Goal: Navigation & Orientation: Find specific page/section

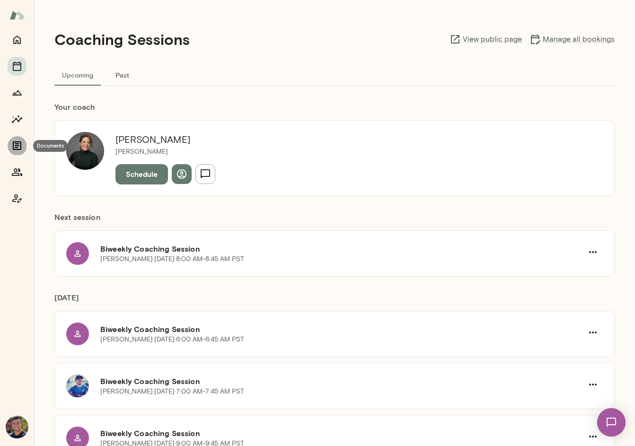
click at [14, 148] on icon "Documents" at bounding box center [16, 145] width 11 height 11
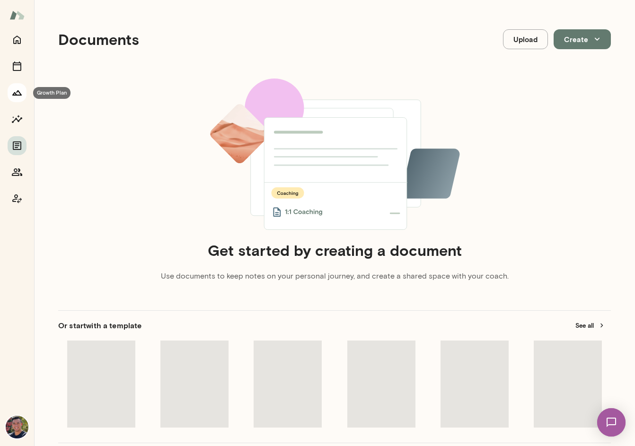
click at [18, 93] on icon "Growth Plan" at bounding box center [16, 92] width 11 height 11
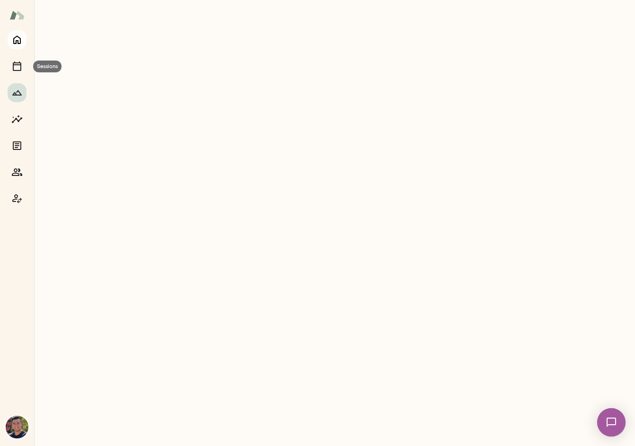
click at [14, 48] on button "Home" at bounding box center [17, 39] width 19 height 19
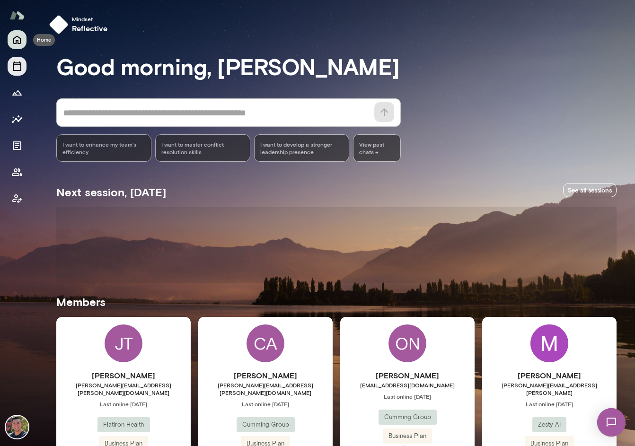
click at [14, 63] on icon "Sessions" at bounding box center [17, 66] width 9 height 9
